Goal: Find specific page/section: Find specific page/section

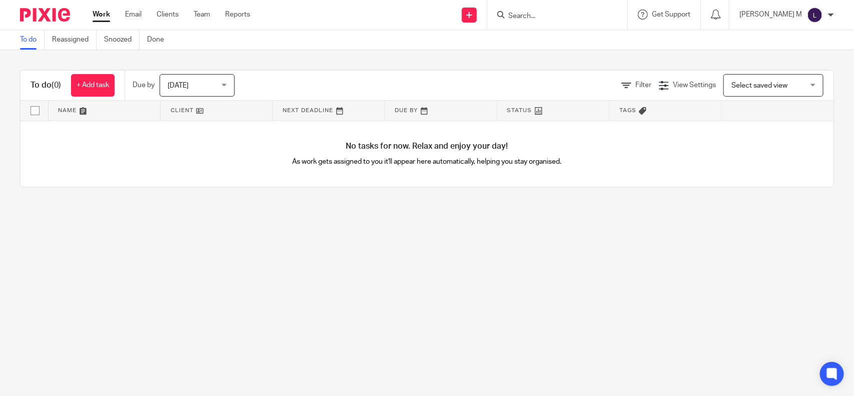
click at [527, 13] on input "Search" at bounding box center [552, 16] width 90 height 9
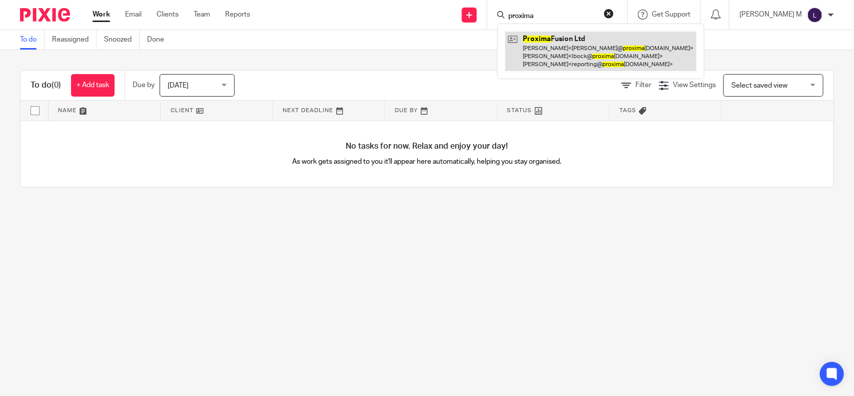
type input "proxima"
click at [589, 44] on link at bounding box center [600, 52] width 191 height 40
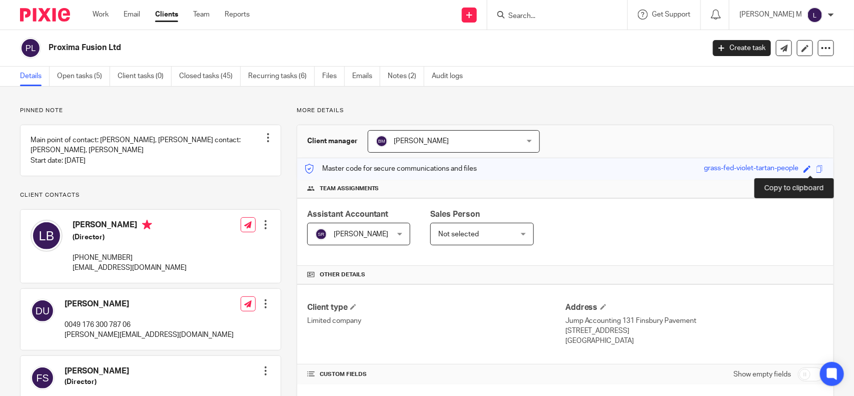
click at [816, 167] on span at bounding box center [820, 169] width 8 height 8
